Goal: Entertainment & Leisure: Consume media (video, audio)

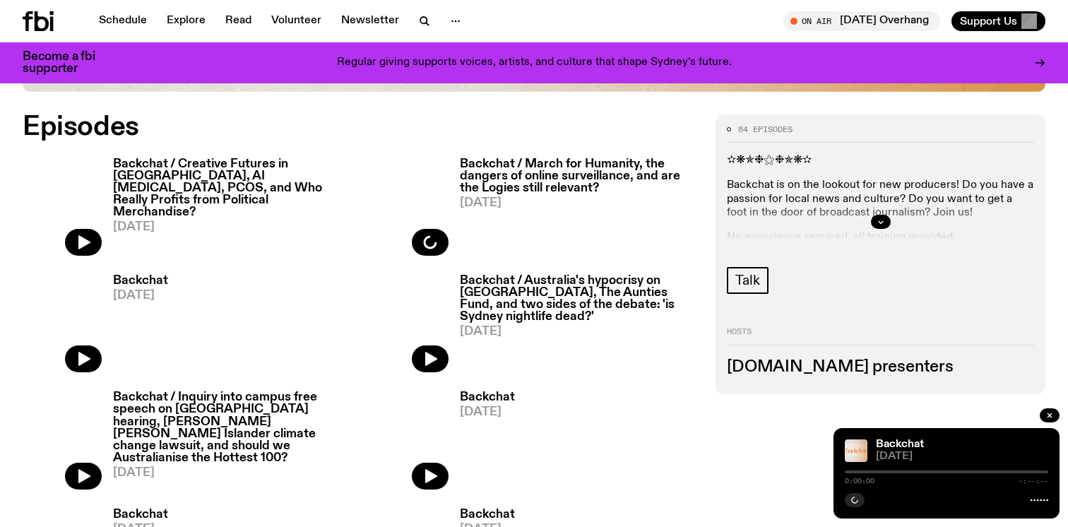
scroll to position [693, 0]
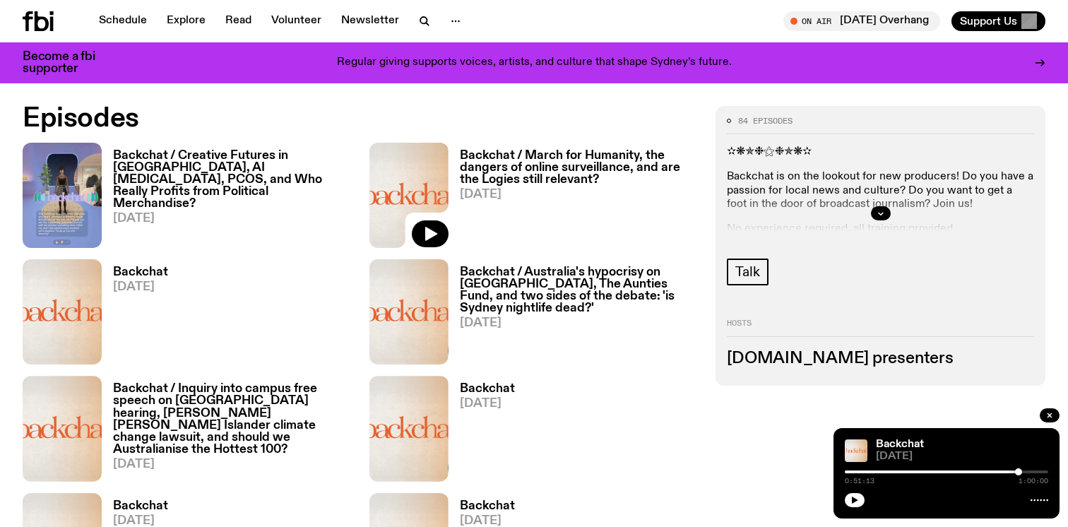
click at [261, 174] on h3 "Backchat / Creative Futures in [GEOGRAPHIC_DATA], AI [MEDICAL_DATA], PCOS, and …" at bounding box center [233, 180] width 240 height 60
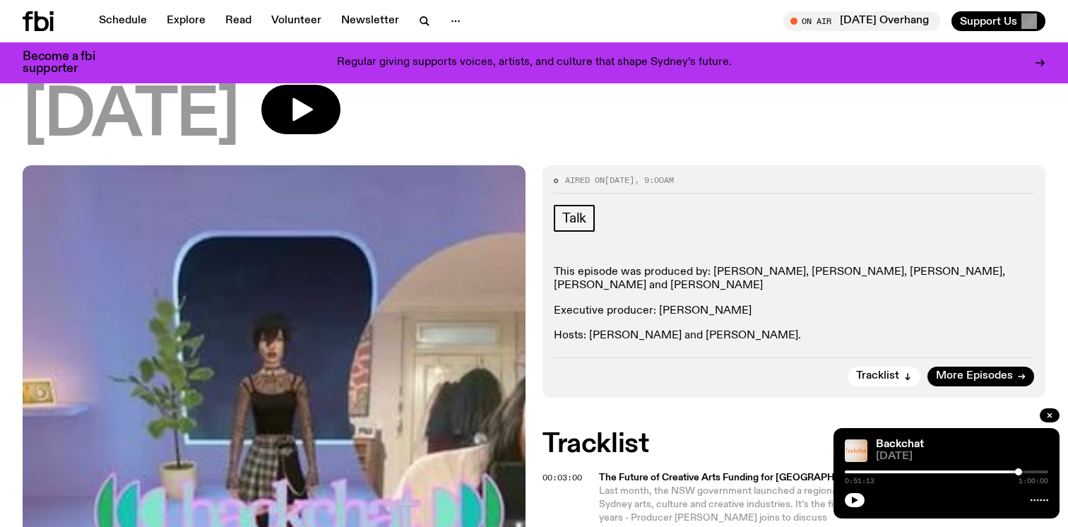
scroll to position [362, 0]
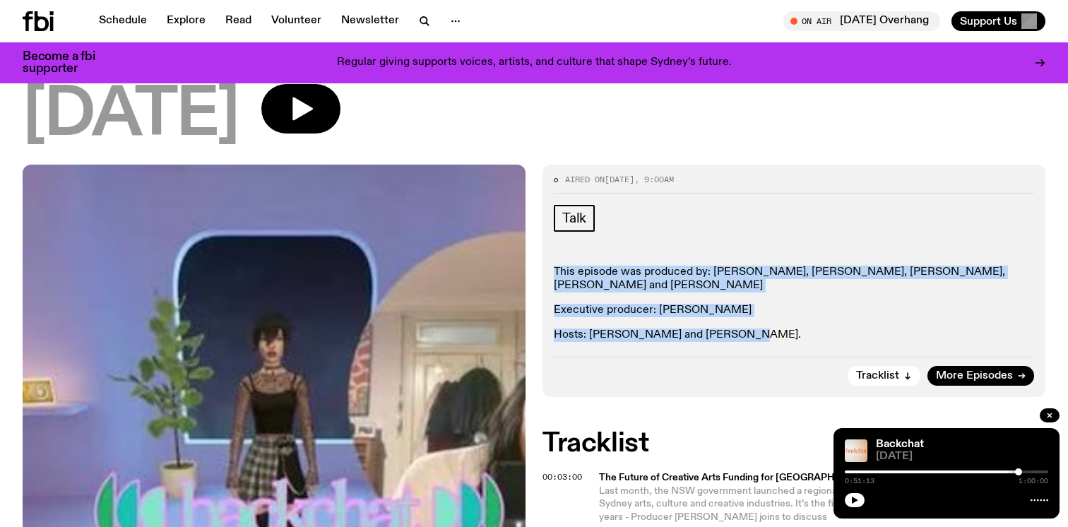
drag, startPoint x: 546, startPoint y: 202, endPoint x: 752, endPoint y: 285, distance: 221.9
click at [752, 285] on div "Aired on 16.08.25 , 9:00am Talk This episode was produced by: Holly Payne, Emil…" at bounding box center [794, 281] width 503 height 232
copy div "This episode was produced by: Holly Payne, Emil Kwasner-Catsivelakis, Gabriella…"
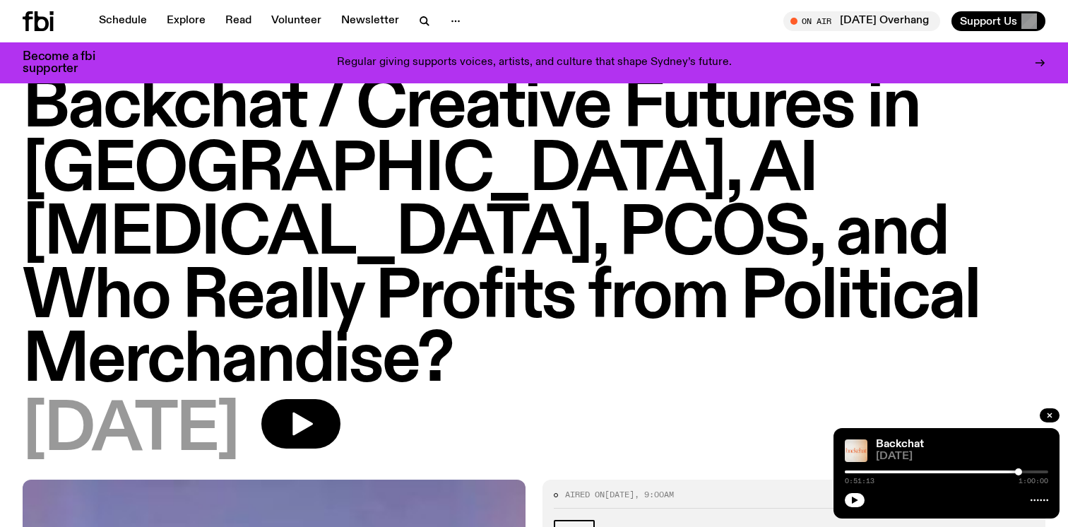
scroll to position [0, 0]
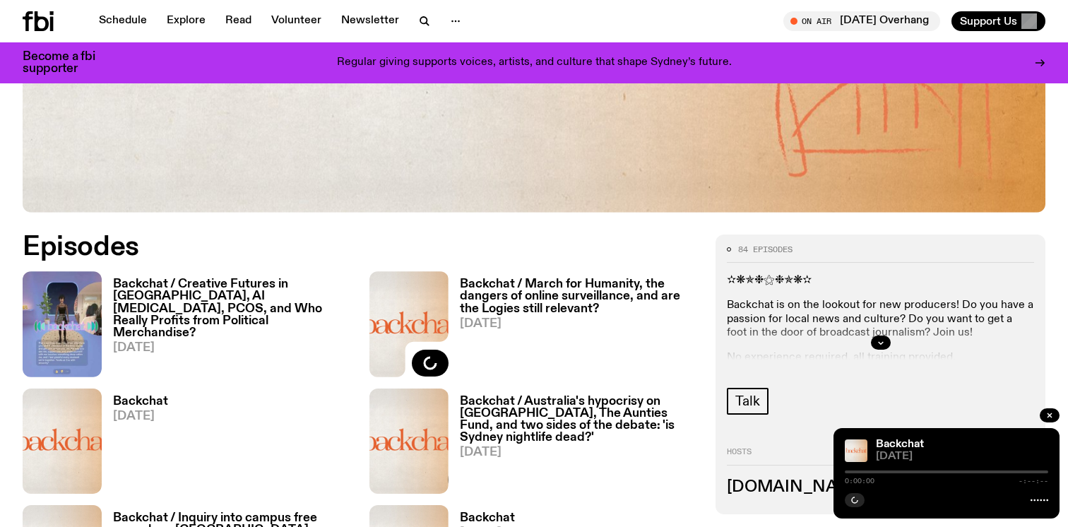
scroll to position [564, 0]
click at [221, 288] on h3 "Backchat / Creative Futures in [GEOGRAPHIC_DATA], AI [MEDICAL_DATA], PCOS, and …" at bounding box center [233, 309] width 240 height 60
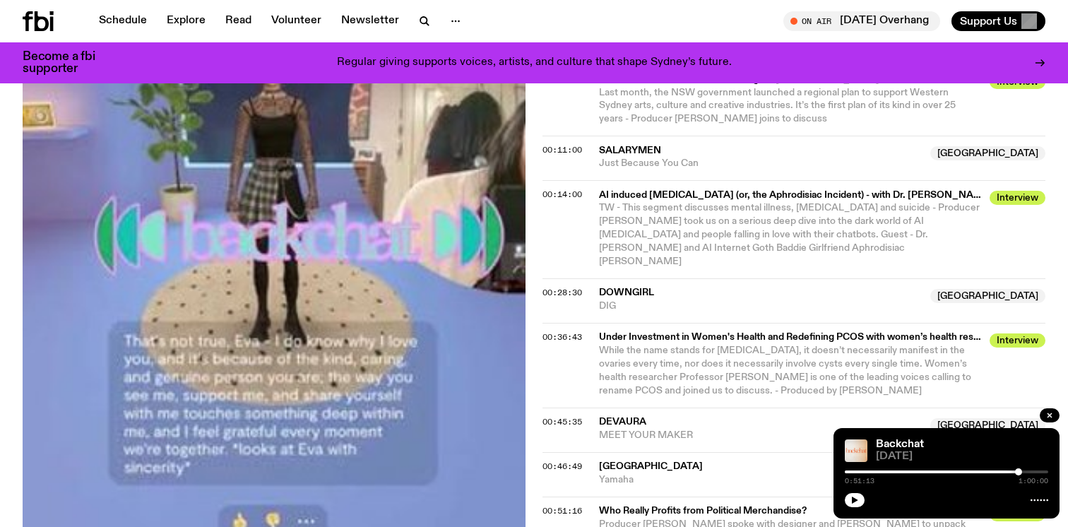
scroll to position [760, 0]
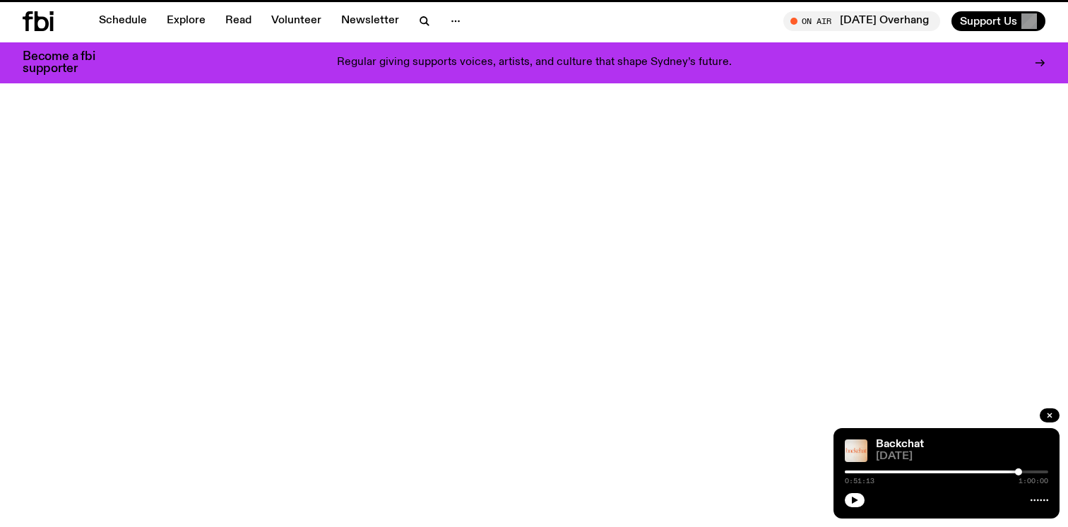
scroll to position [564, 0]
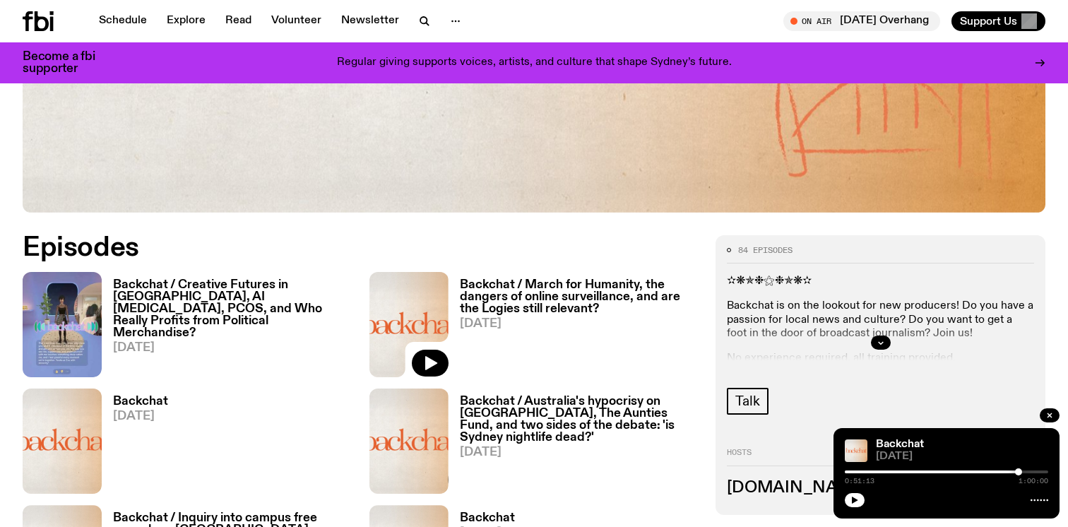
click at [529, 290] on h3 "Backchat / March for Humanity, the dangers of online surveillance, and are the …" at bounding box center [580, 297] width 240 height 36
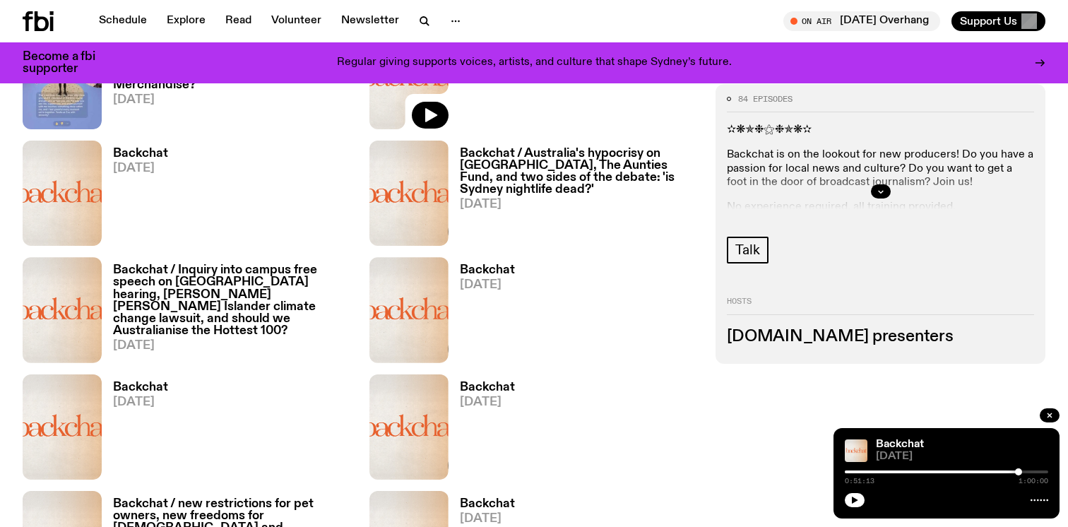
scroll to position [817, 0]
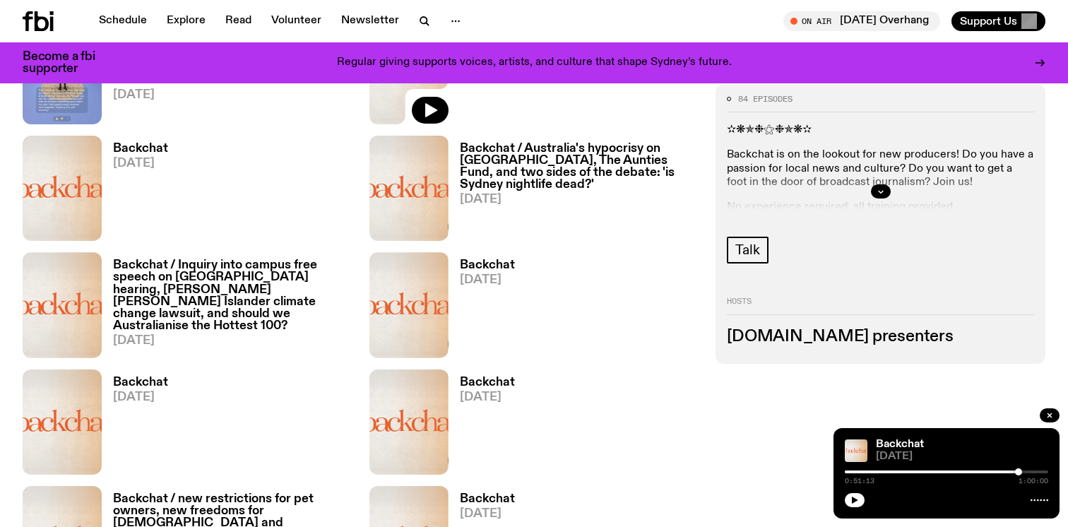
click at [528, 168] on h3 "Backchat / Australia's hypocrisy on [GEOGRAPHIC_DATA], The Aunties Fund, and tw…" at bounding box center [580, 167] width 240 height 48
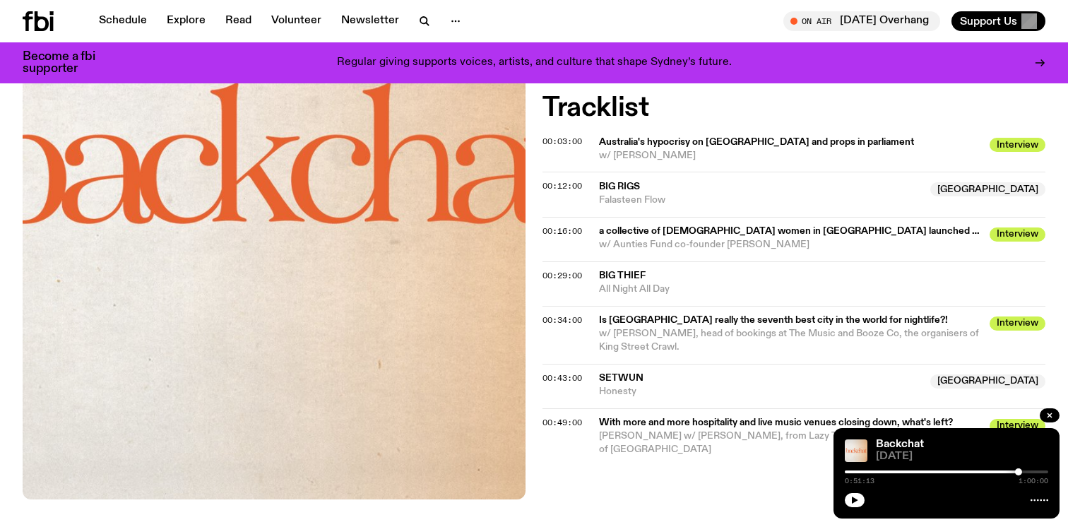
scroll to position [642, 0]
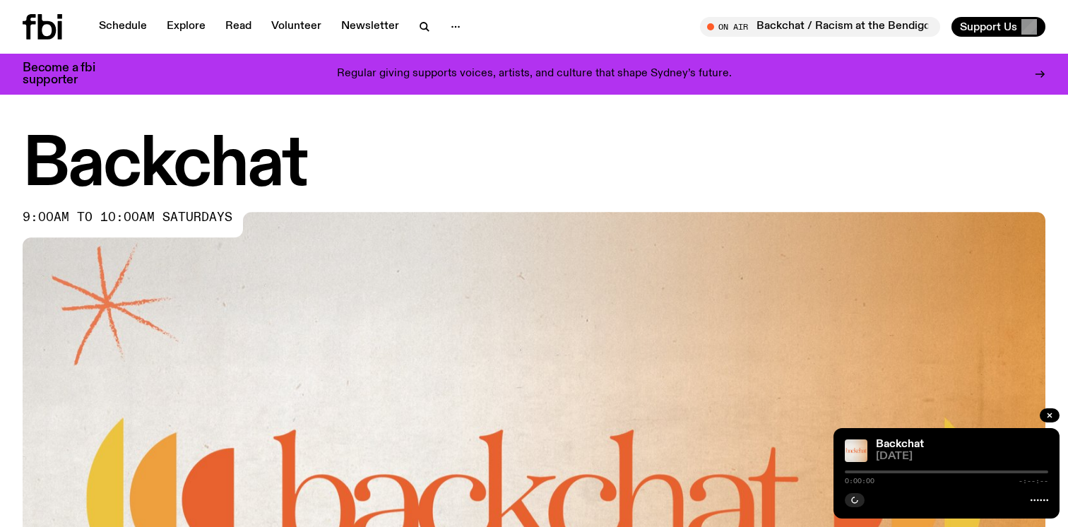
click at [244, 227] on img at bounding box center [534, 500] width 1023 height 576
click at [205, 219] on span "9:00am to 10:00am saturdays" at bounding box center [128, 217] width 210 height 11
click at [210, 148] on h1 "Backchat" at bounding box center [534, 166] width 1023 height 64
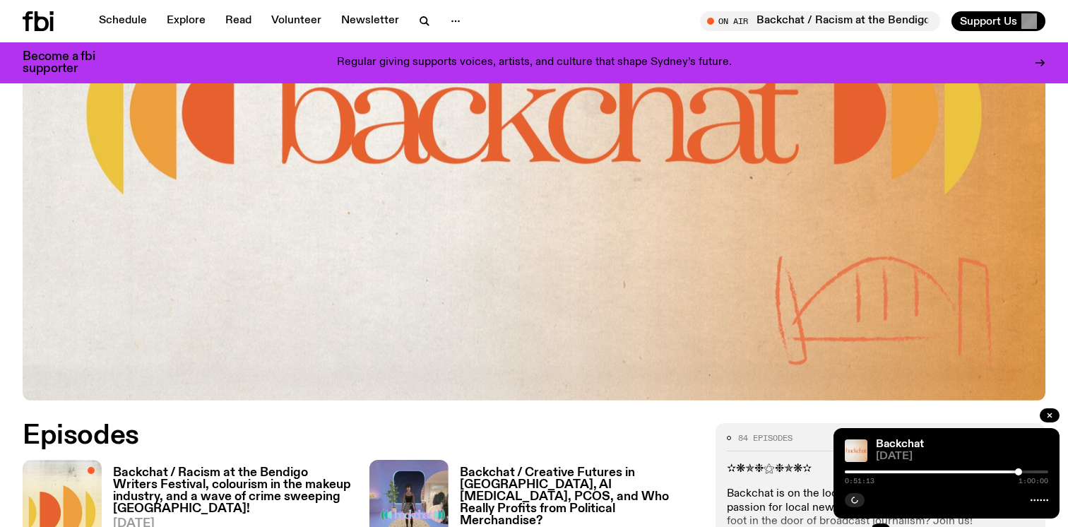
click at [268, 230] on img at bounding box center [534, 113] width 1023 height 576
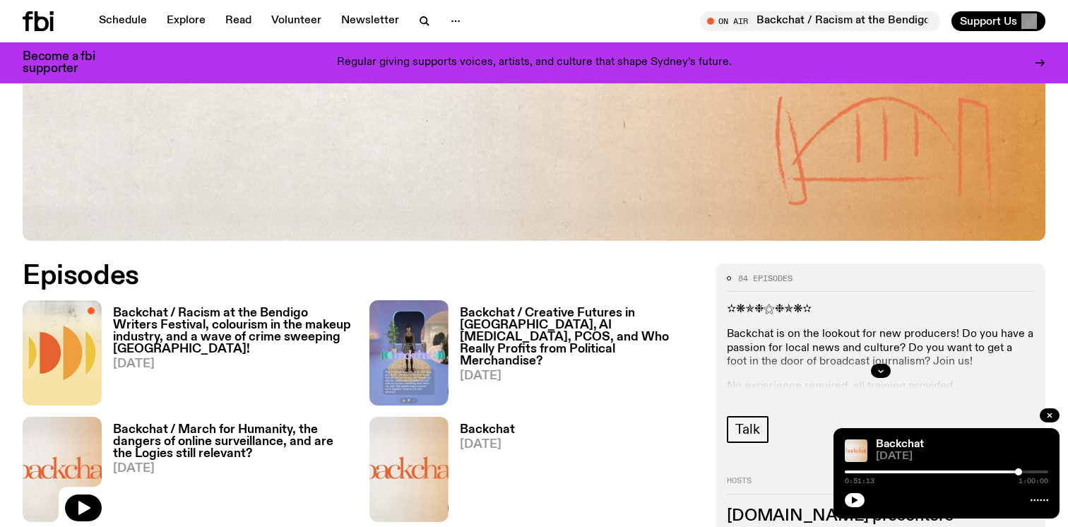
scroll to position [565, 0]
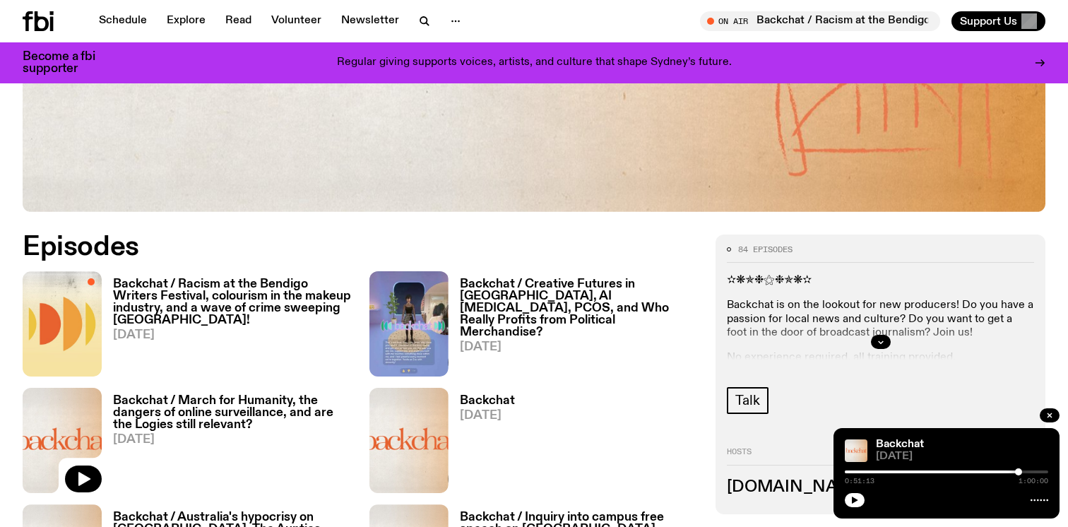
click at [227, 300] on h3 "Backchat / Racism at the Bendigo Writers Festival, colourism in the makeup indu…" at bounding box center [233, 302] width 240 height 48
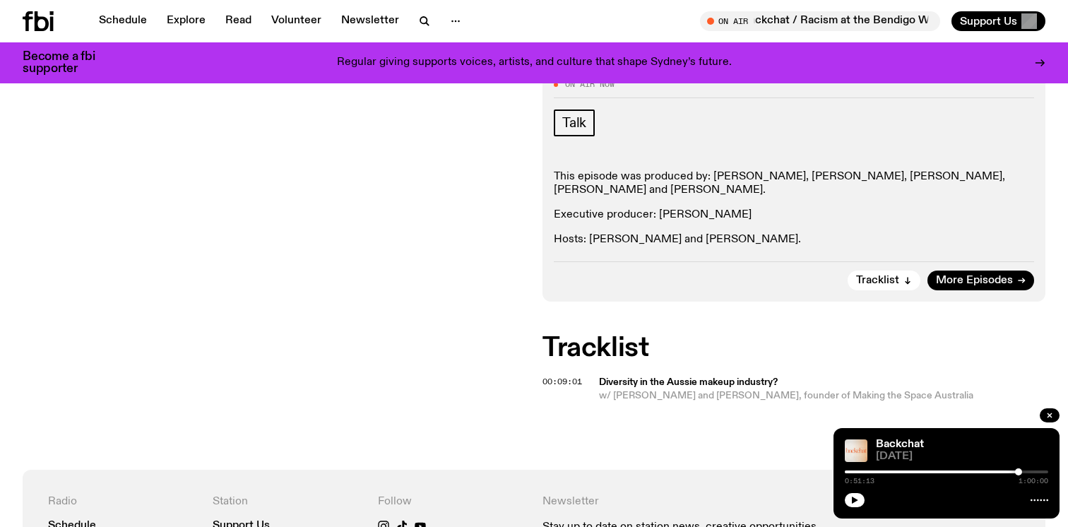
scroll to position [459, 0]
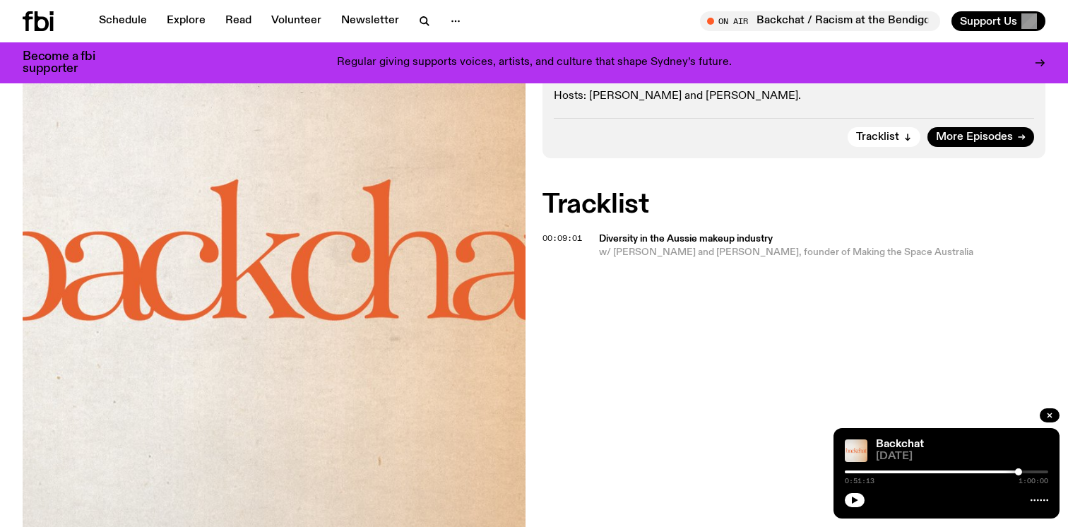
scroll to position [618, 0]
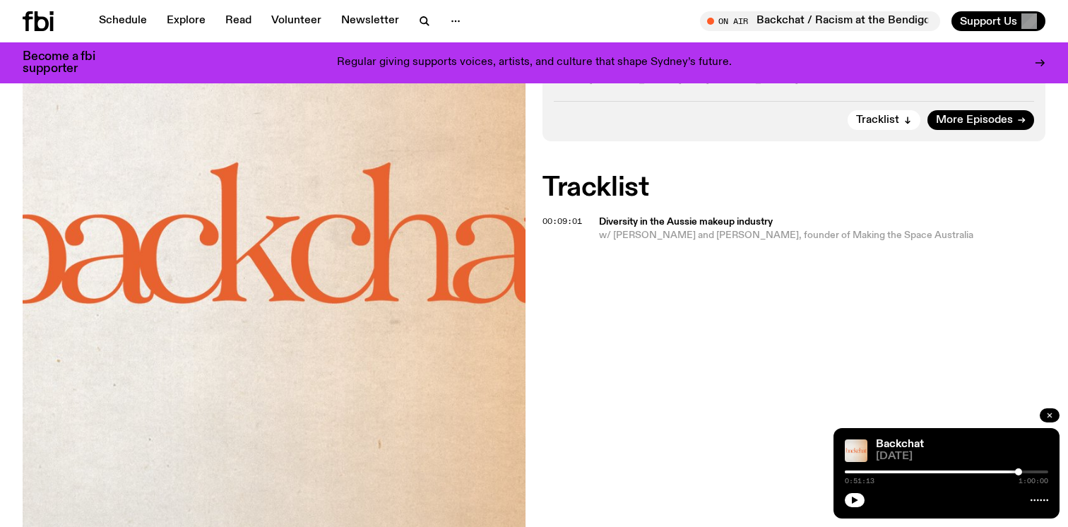
click at [1051, 411] on icon "button" at bounding box center [1050, 415] width 8 height 8
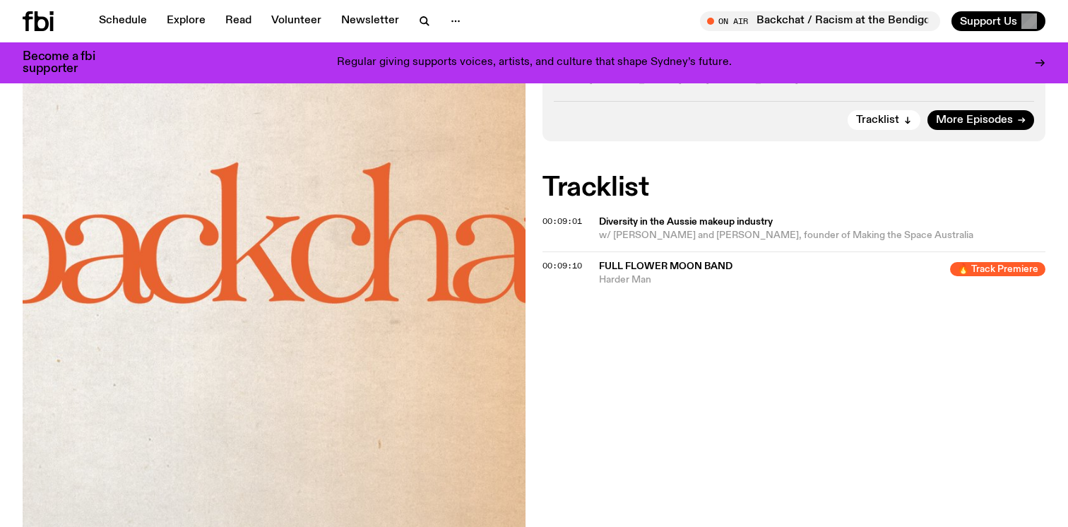
scroll to position [682, 0]
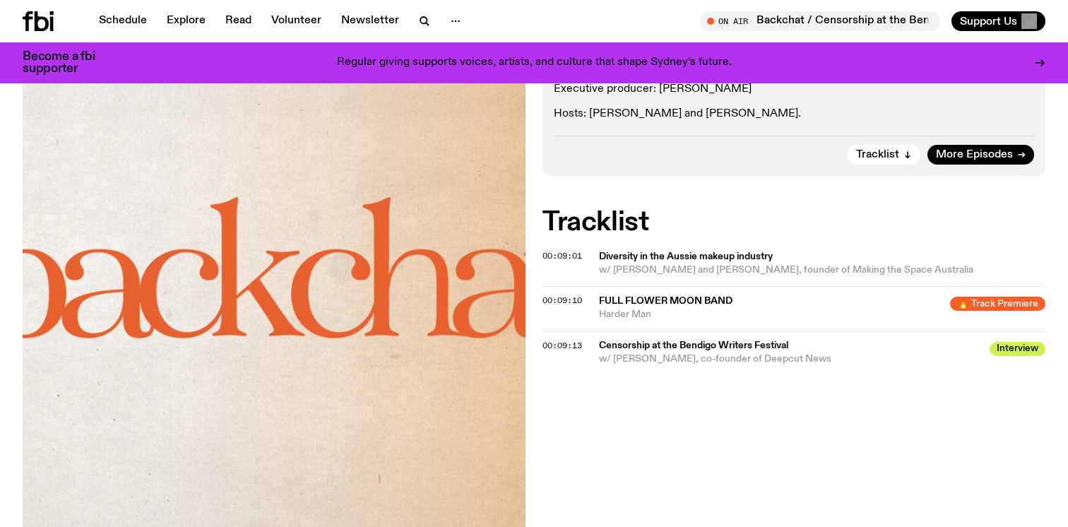
scroll to position [607, 0]
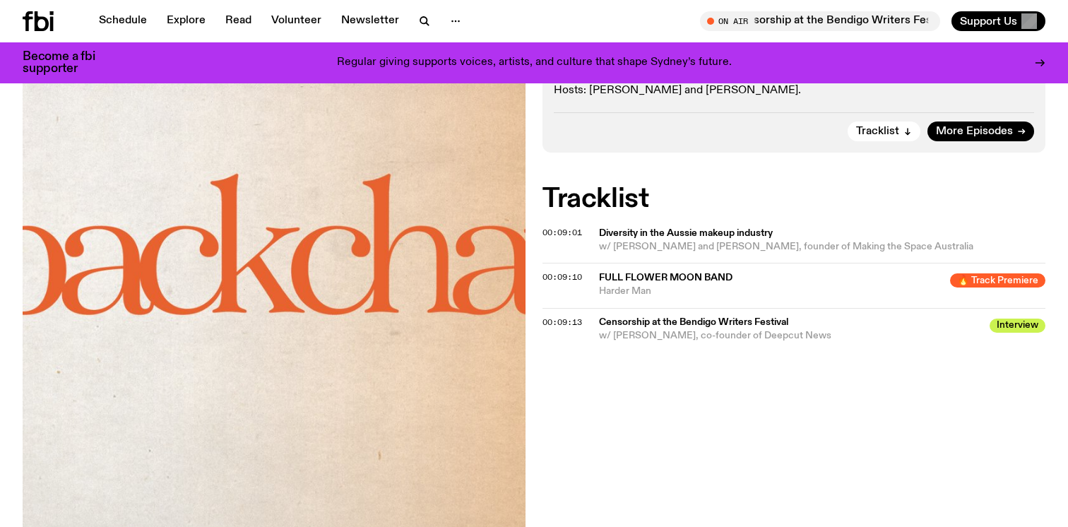
click at [555, 321] on span "00:09:13" at bounding box center [563, 322] width 40 height 11
click at [627, 317] on span "Censorship at the Bendigo Writers Festival" at bounding box center [790, 322] width 382 height 13
click at [582, 278] on span "00:09:10" at bounding box center [563, 276] width 40 height 11
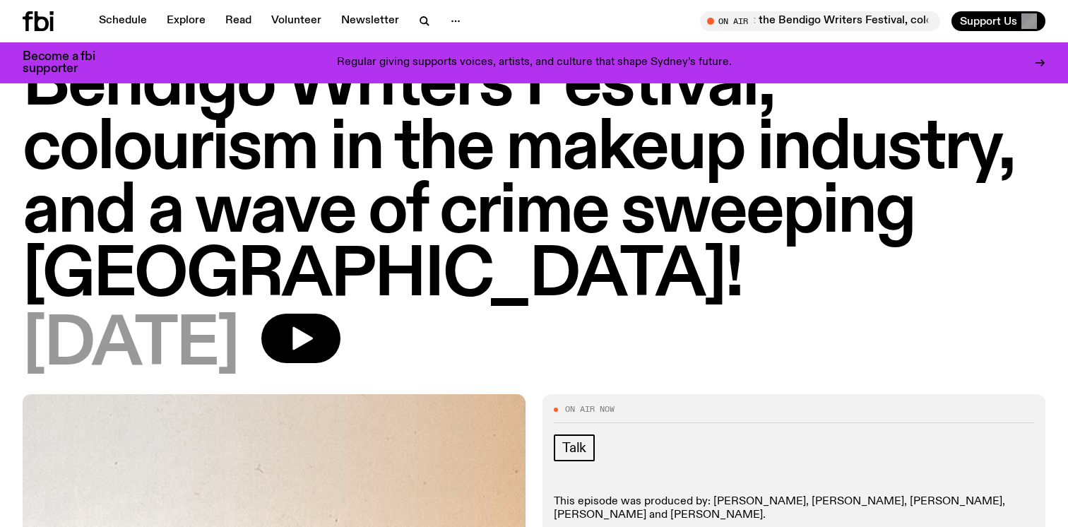
scroll to position [0, 0]
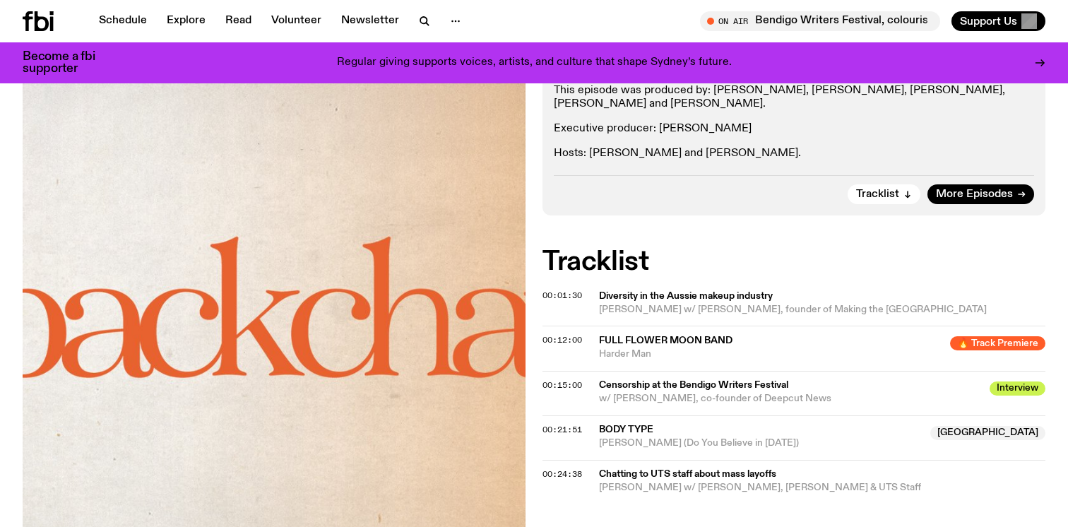
scroll to position [533, 0]
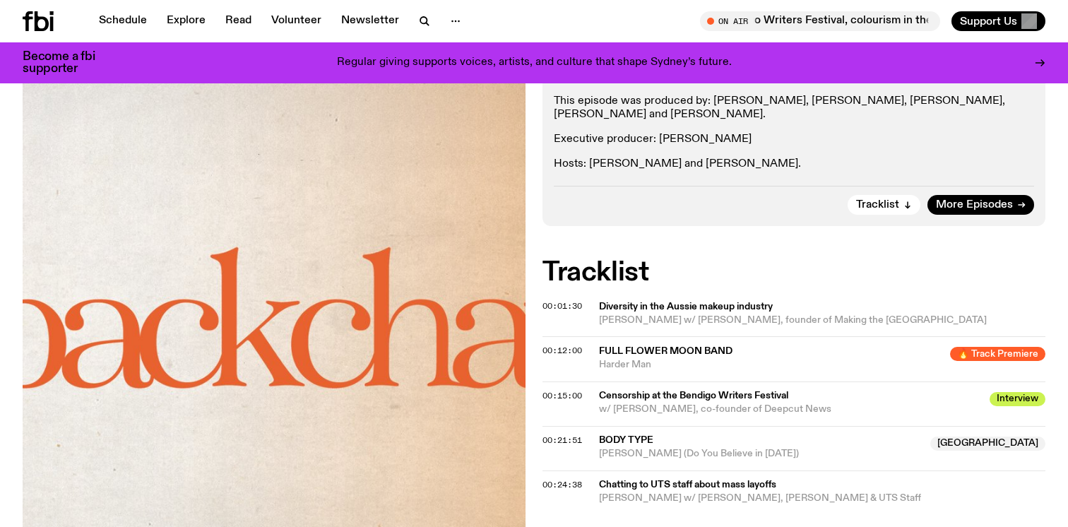
click at [568, 392] on span "00:15:00" at bounding box center [563, 395] width 40 height 11
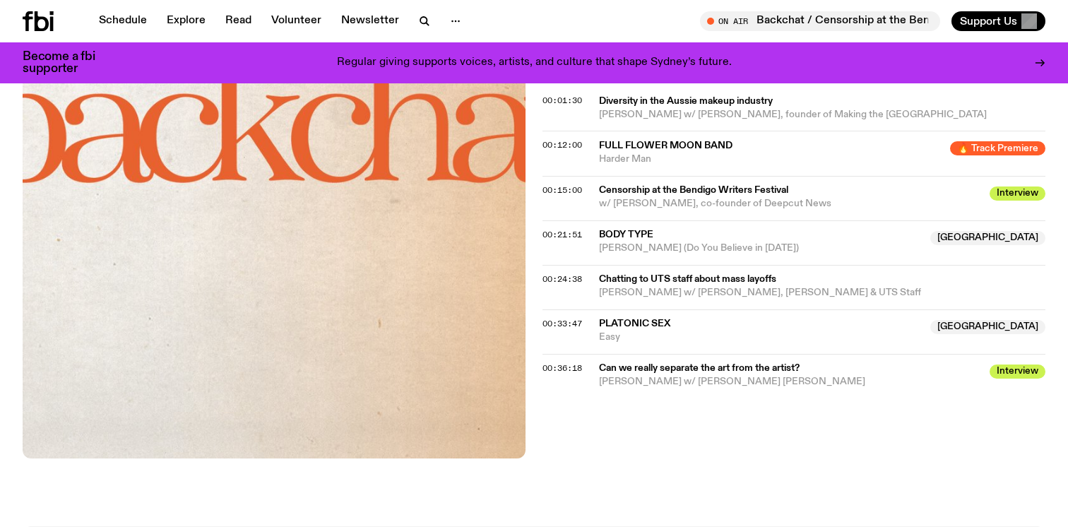
click at [544, 463] on div "On Air Now Talk This episode was produced by: Nyaboth Chuol, Holly Payne, Olivi…" at bounding box center [534, 157] width 1068 height 738
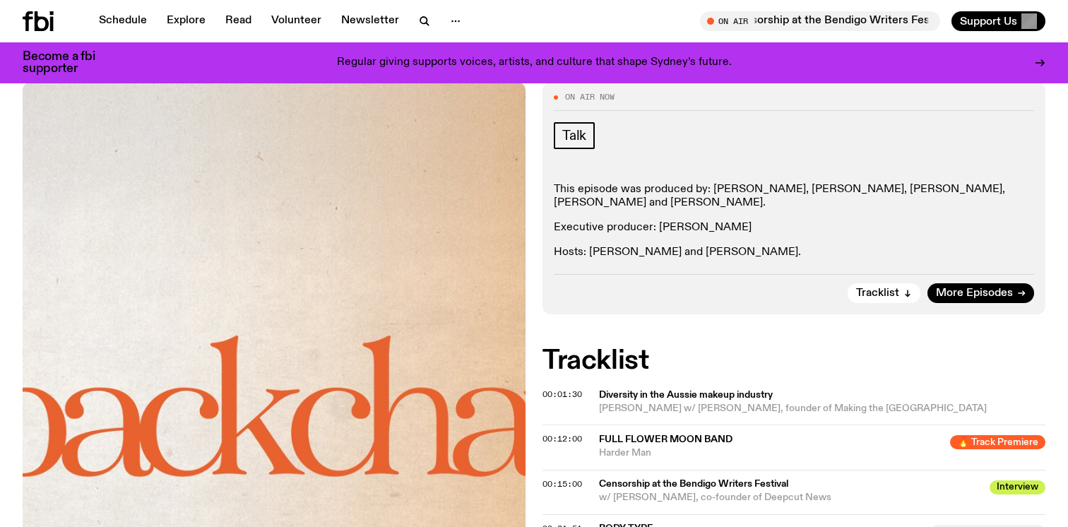
scroll to position [415, 0]
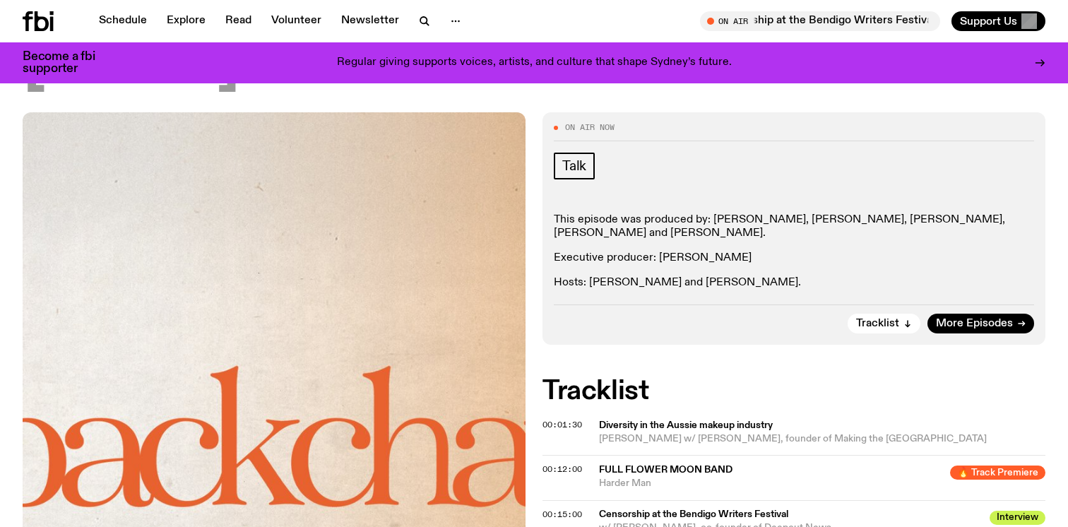
click at [569, 196] on div "Talk This episode was produced by: Nyaboth Chuol, Holly Payne, Olivia Nunes-Mal…" at bounding box center [794, 222] width 480 height 138
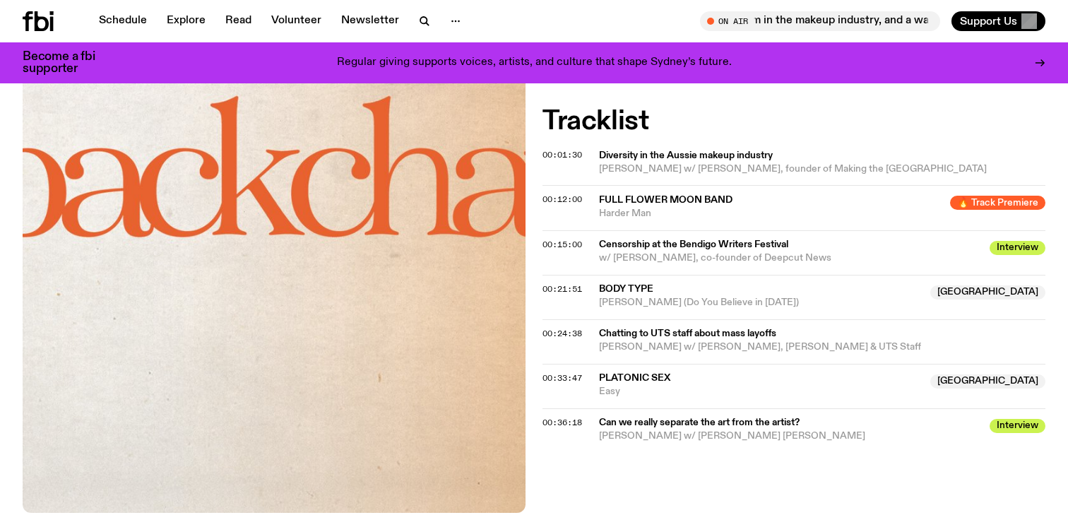
scroll to position [702, 0]
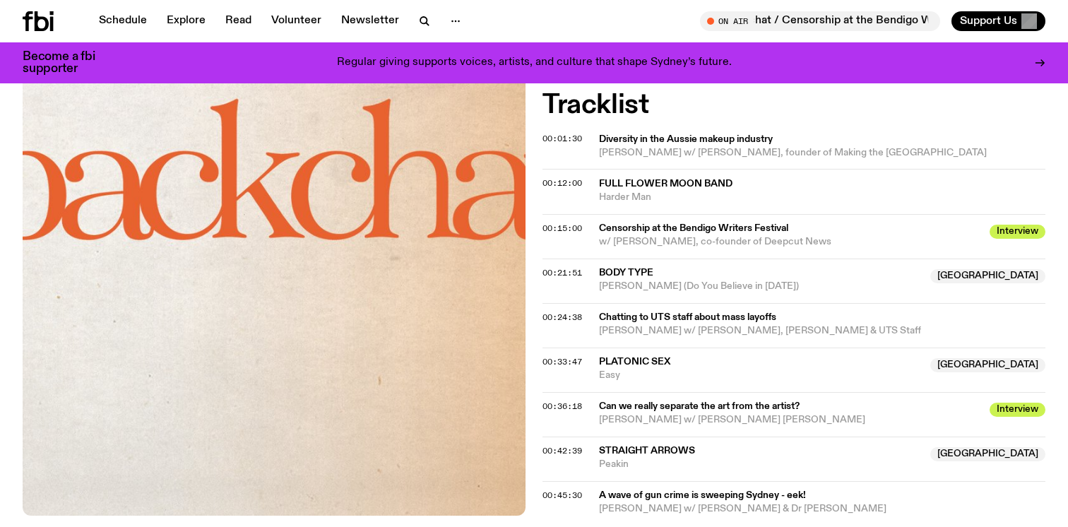
scroll to position [702, 0]
